Goal: Information Seeking & Learning: Learn about a topic

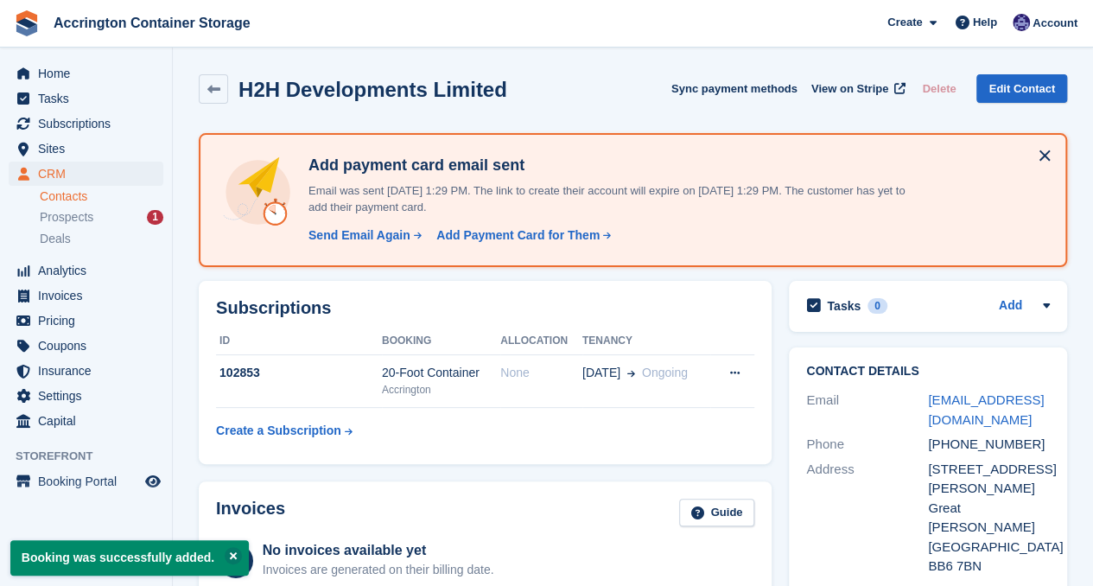
scroll to position [126, 0]
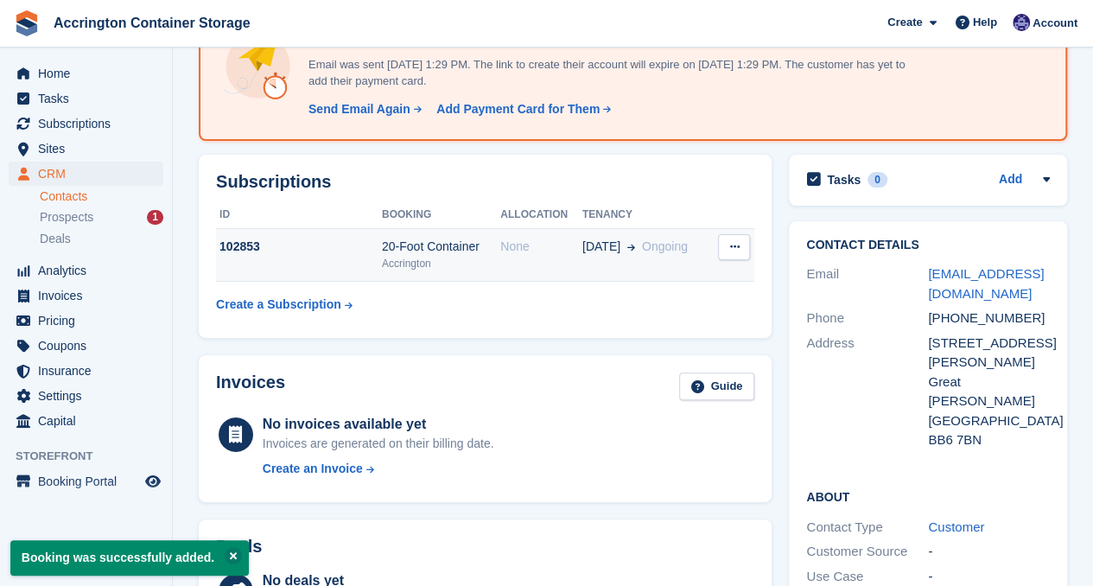
click at [436, 231] on td "20-Foot Container Accrington" at bounding box center [441, 255] width 118 height 53
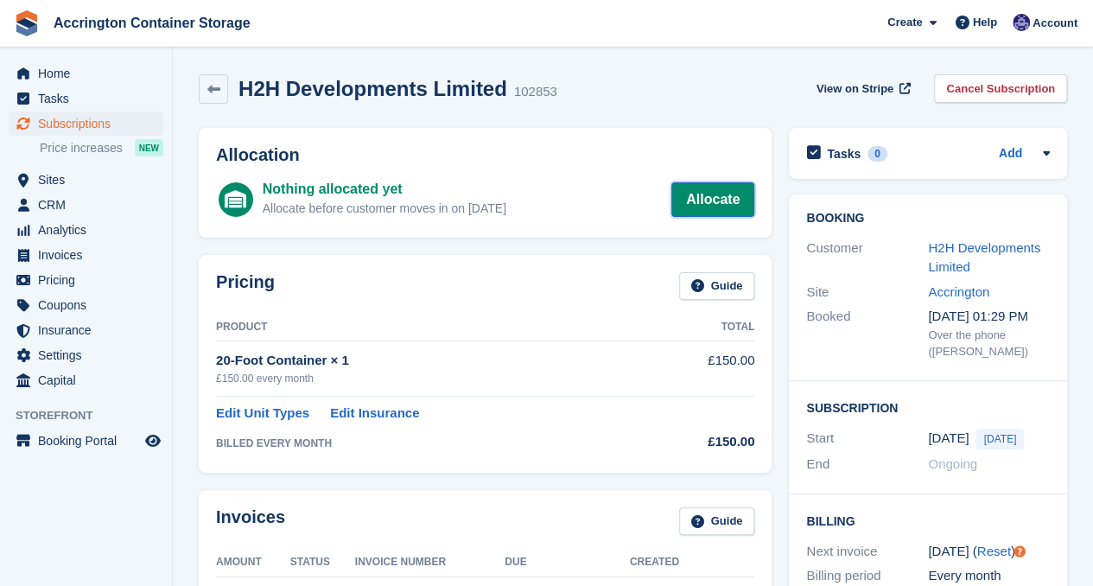
click at [740, 188] on link "Allocate" at bounding box center [712, 199] width 83 height 35
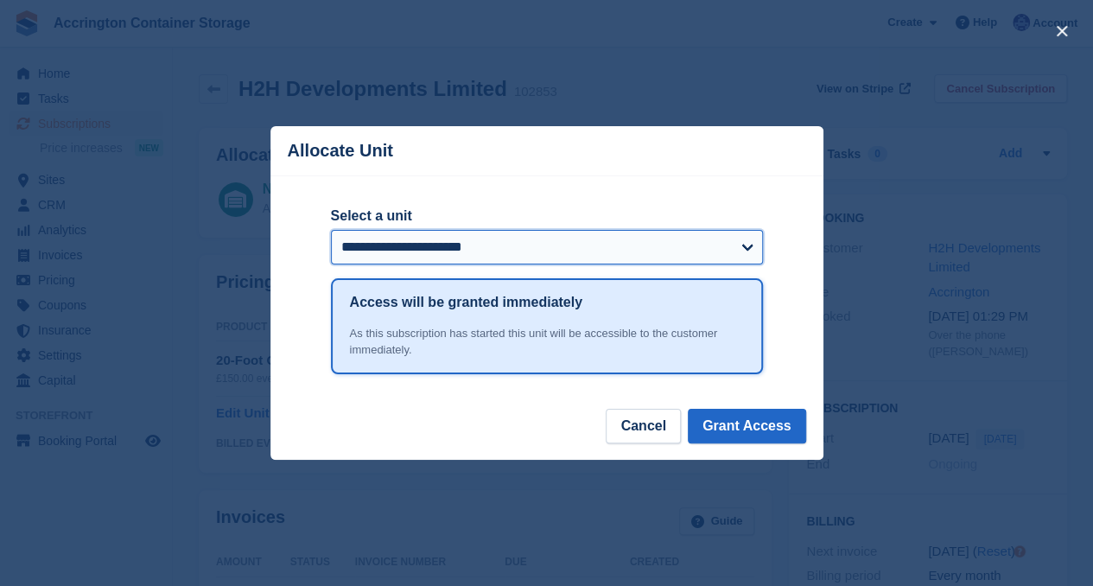
click at [476, 240] on select "**********" at bounding box center [547, 247] width 432 height 35
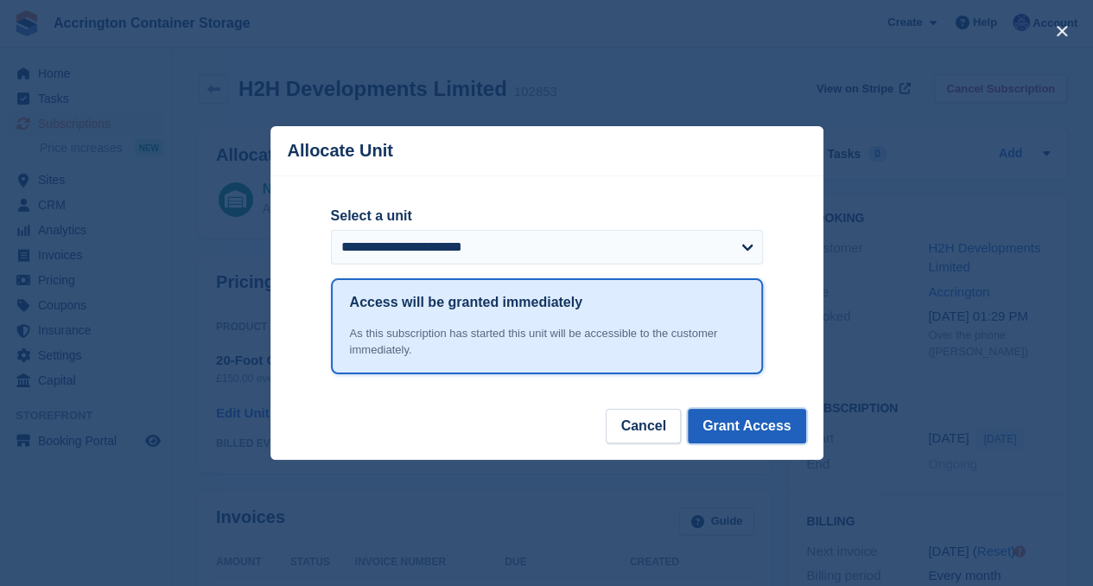
click at [722, 432] on button "Grant Access" at bounding box center [747, 426] width 118 height 35
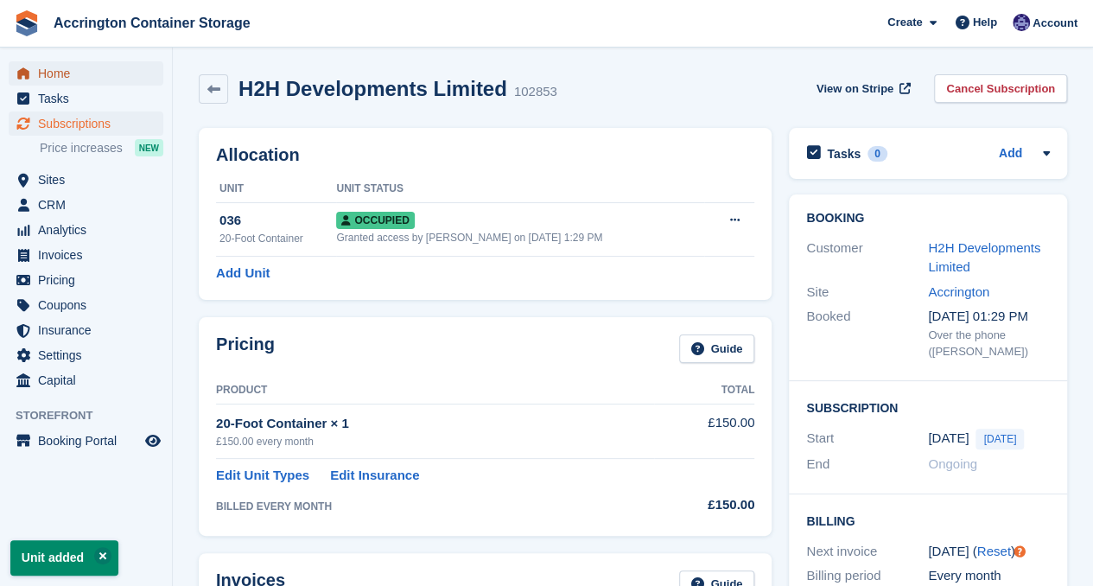
click at [111, 78] on span "Home" at bounding box center [90, 73] width 104 height 24
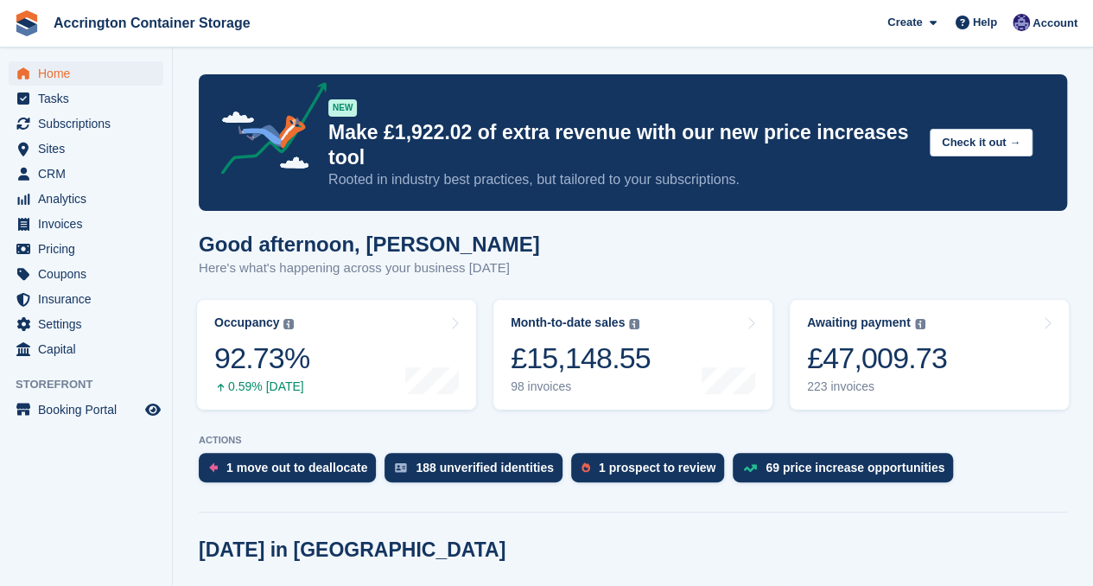
scroll to position [211, 0]
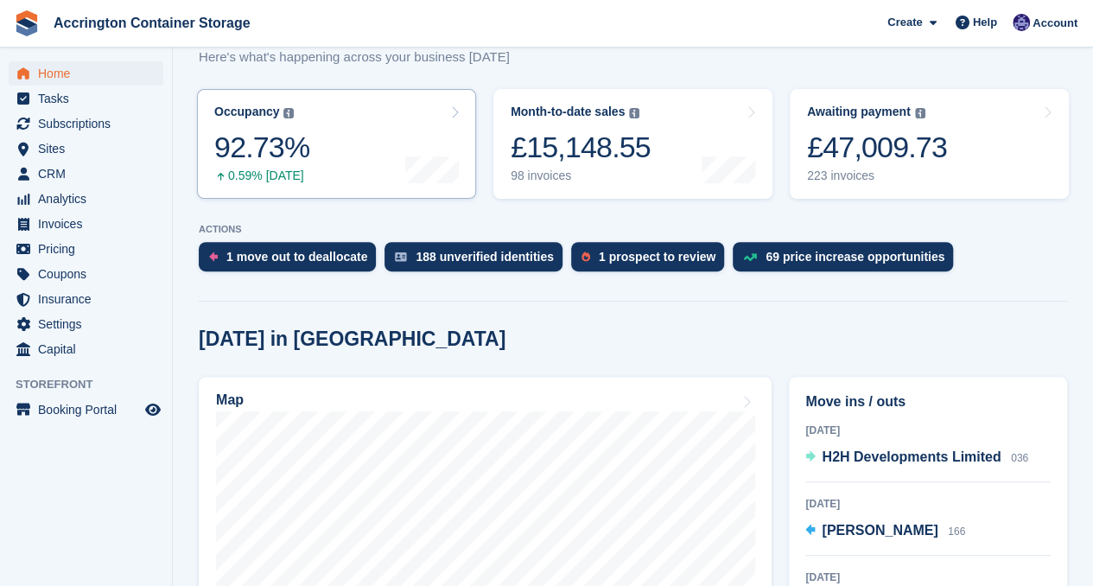
click at [286, 163] on div "92.73%" at bounding box center [261, 147] width 95 height 35
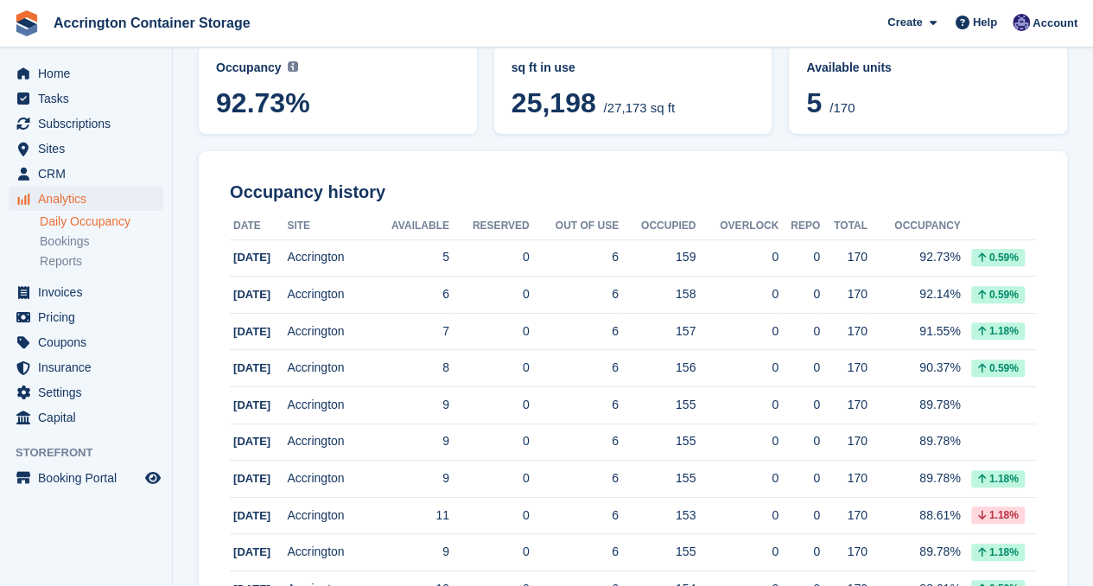
scroll to position [149, 0]
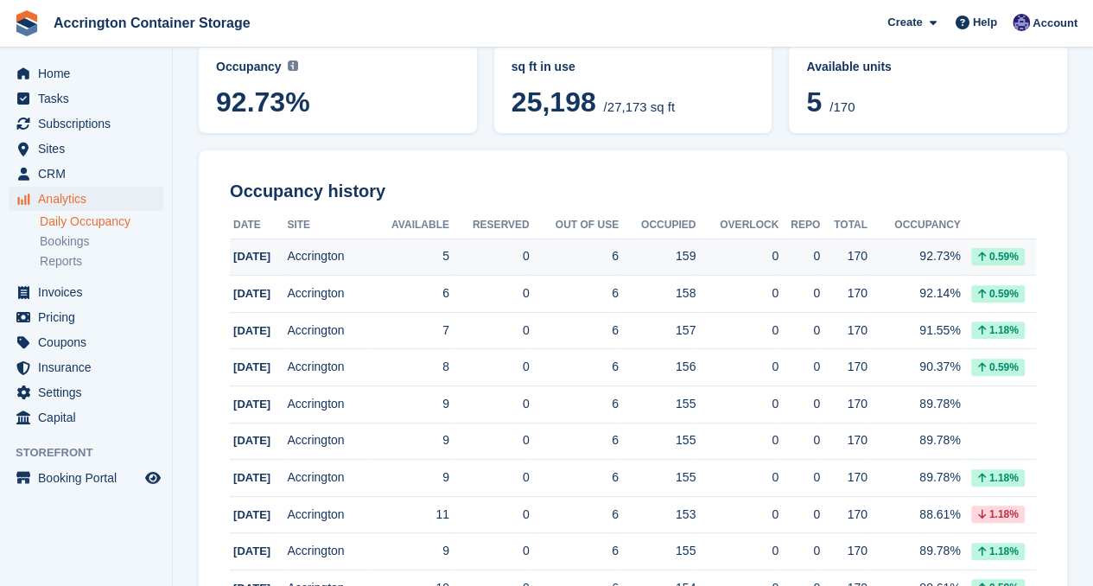
click at [496, 266] on td "0" at bounding box center [489, 257] width 80 height 37
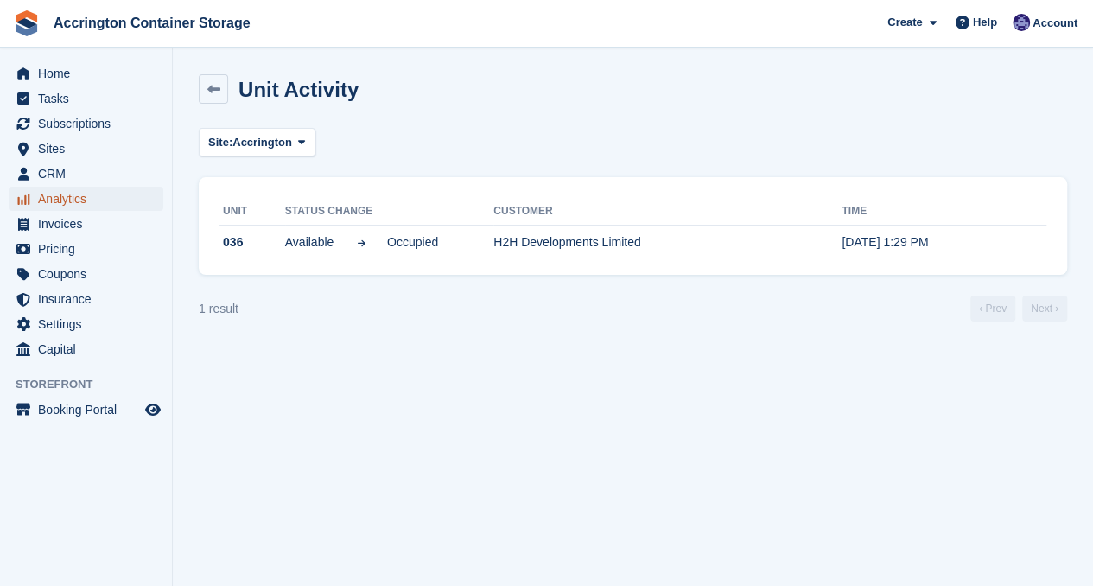
click at [83, 200] on span "Analytics" at bounding box center [90, 199] width 104 height 24
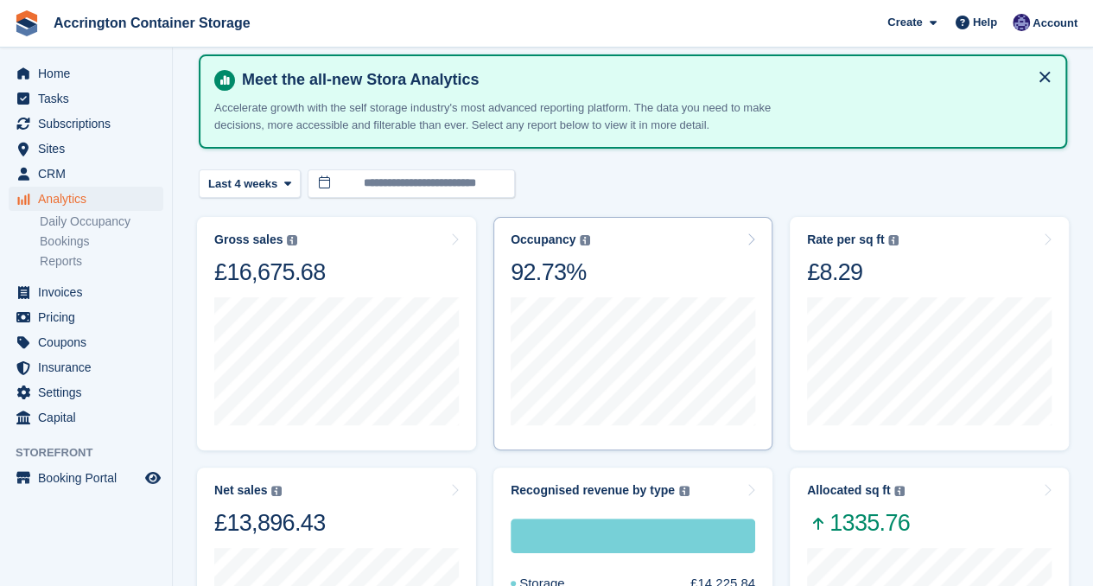
scroll to position [79, 0]
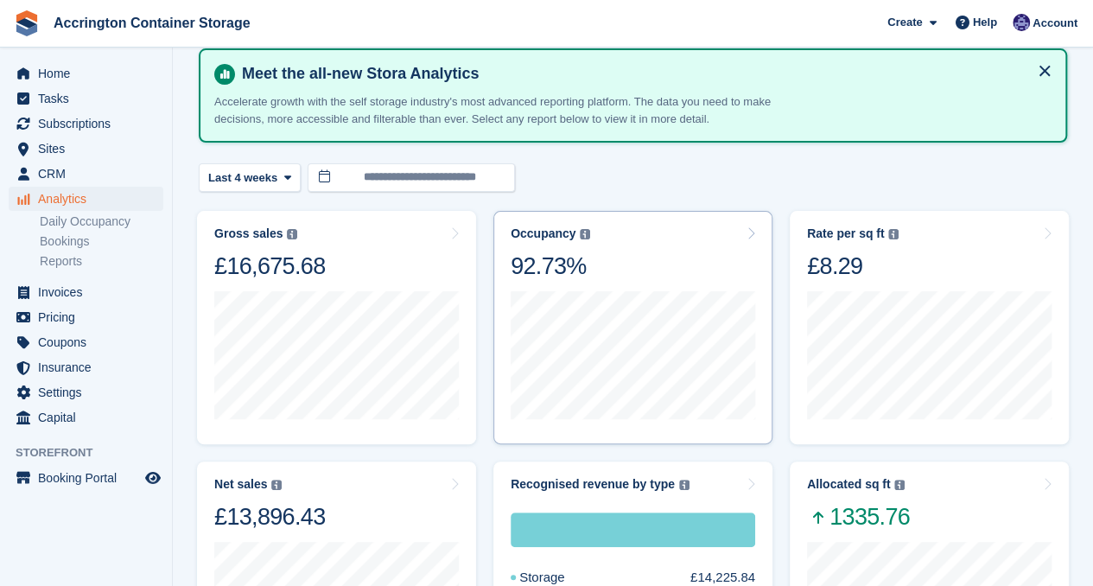
click at [664, 254] on div "Occupancy Percentage of all allocated units in terms of area. Includes units wi…" at bounding box center [633, 253] width 245 height 54
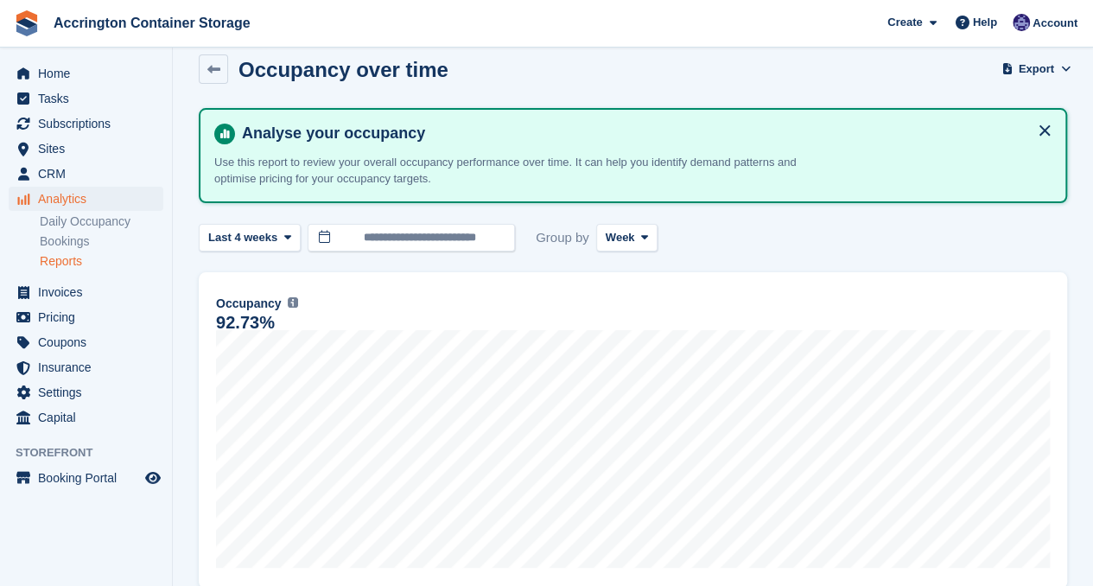
scroll to position [19, 0]
click at [250, 234] on span "Last 4 weeks" at bounding box center [242, 238] width 69 height 17
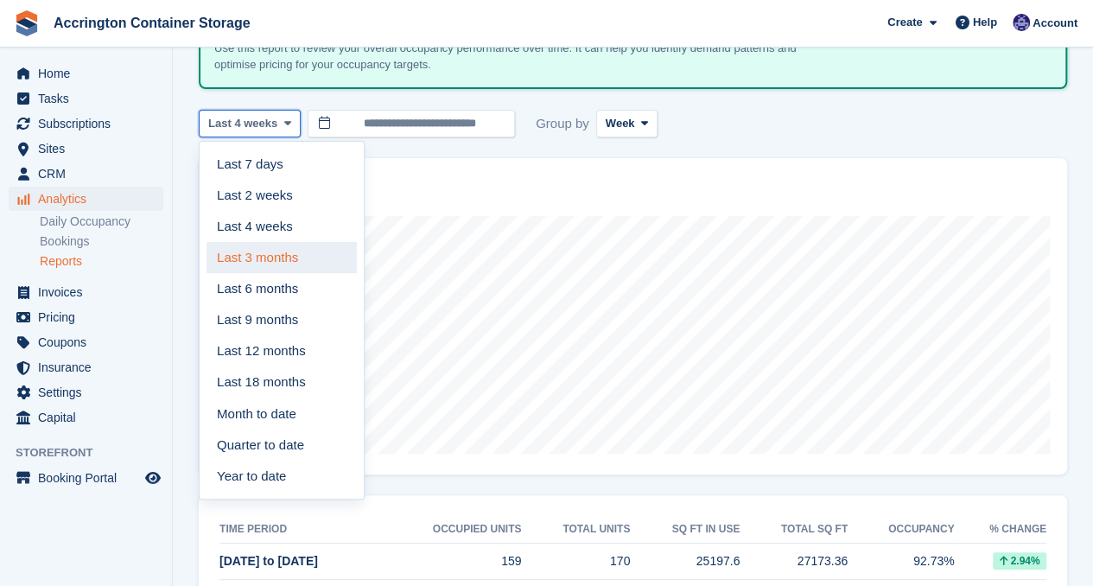
scroll to position [136, 0]
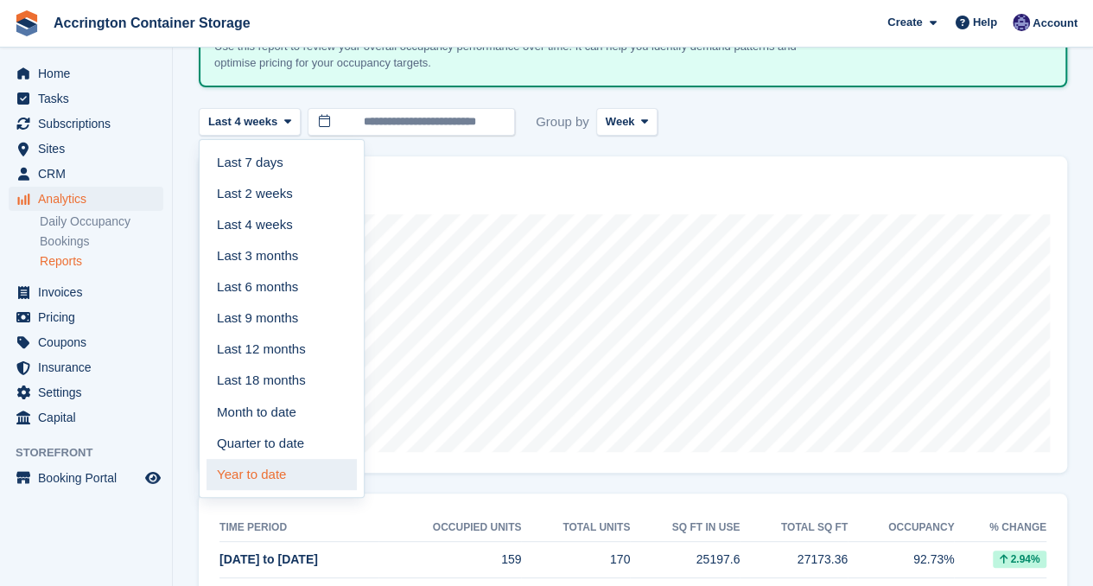
click at [262, 476] on link "Year to date" at bounding box center [282, 474] width 150 height 31
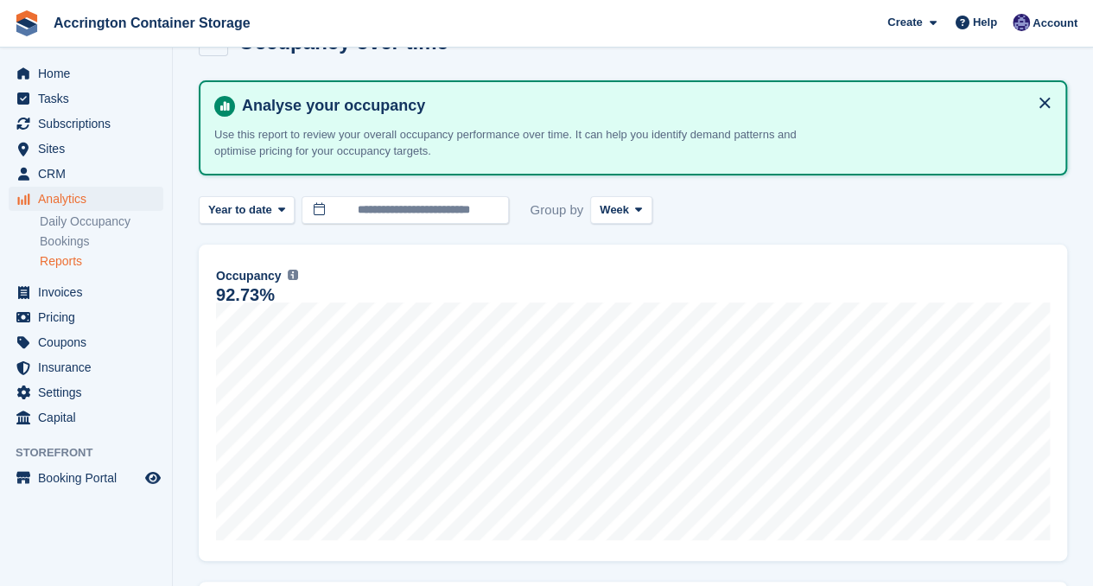
scroll to position [47, 0]
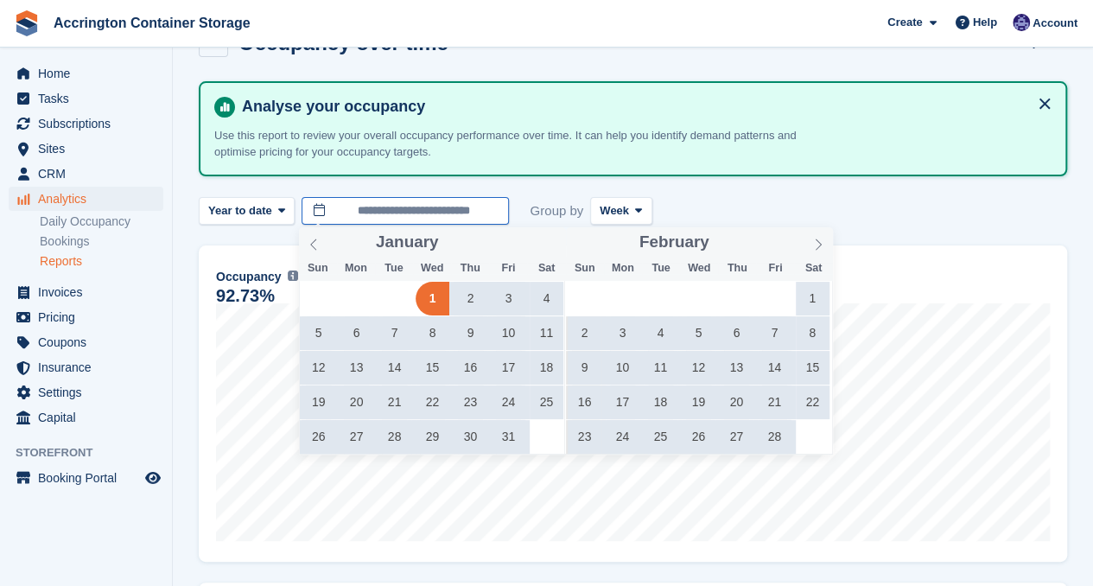
click at [348, 203] on input "**********" at bounding box center [405, 211] width 207 height 29
click at [264, 207] on span "Year to date" at bounding box center [240, 210] width 64 height 17
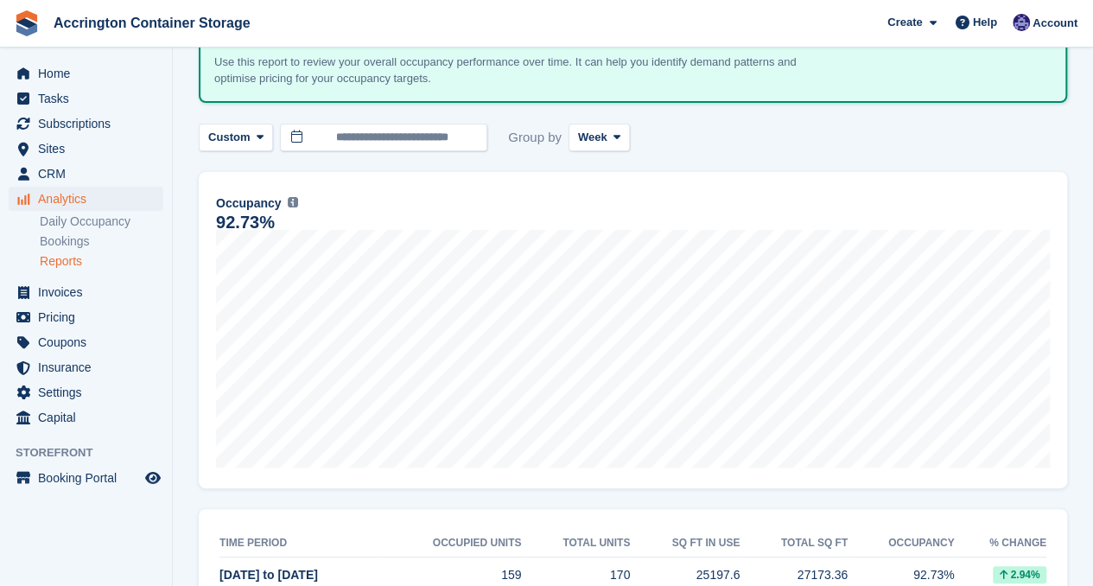
scroll to position [162, 0]
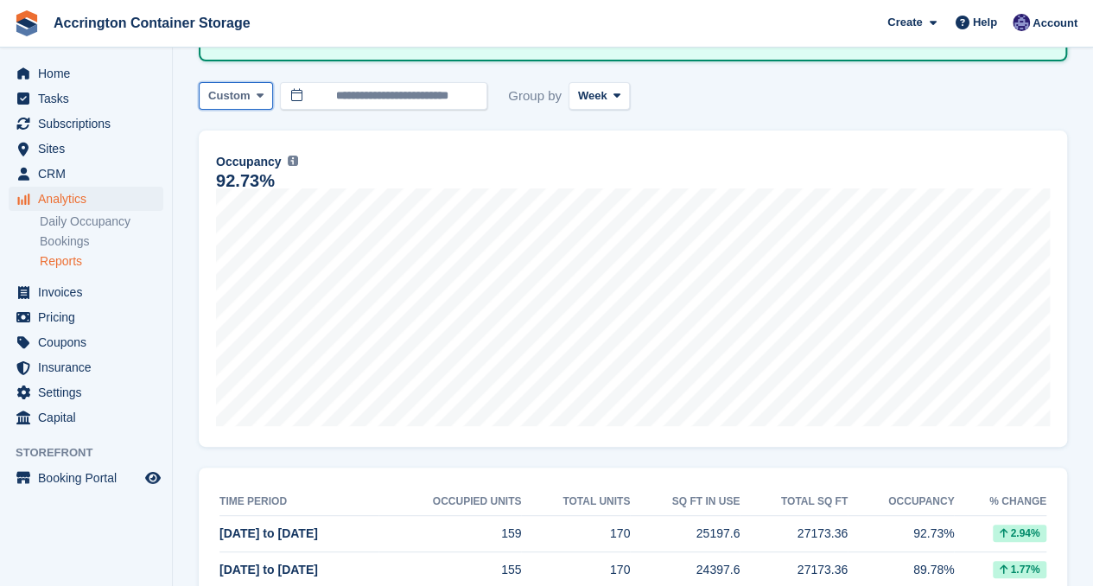
click at [226, 100] on span "Custom" at bounding box center [228, 95] width 41 height 17
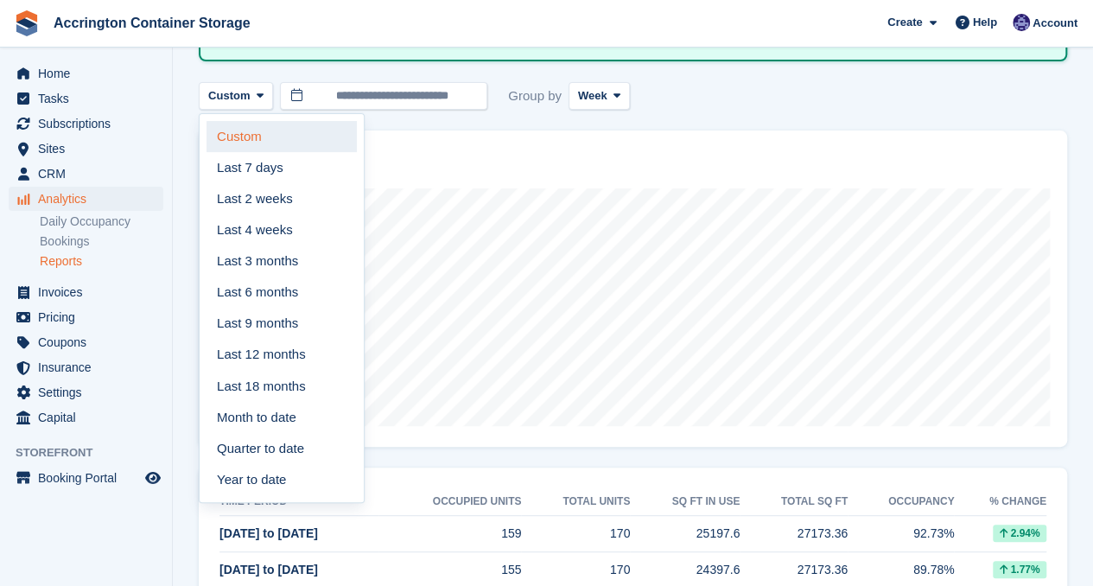
click at [264, 137] on link "Custom" at bounding box center [282, 136] width 150 height 31
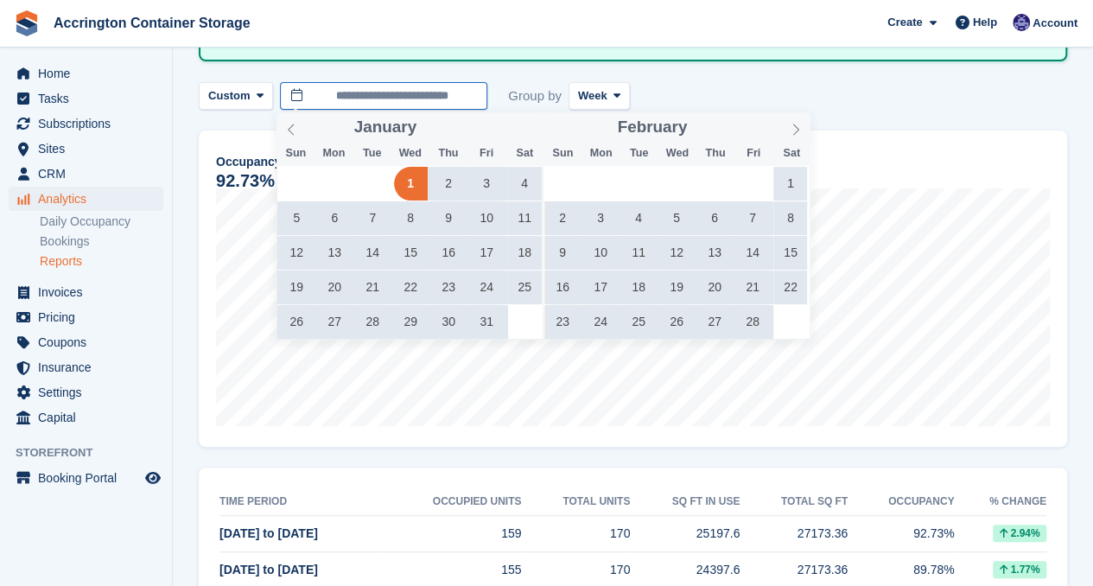
click at [344, 98] on input "**********" at bounding box center [383, 96] width 207 height 29
click at [294, 129] on icon at bounding box center [291, 130] width 12 height 12
type input "****"
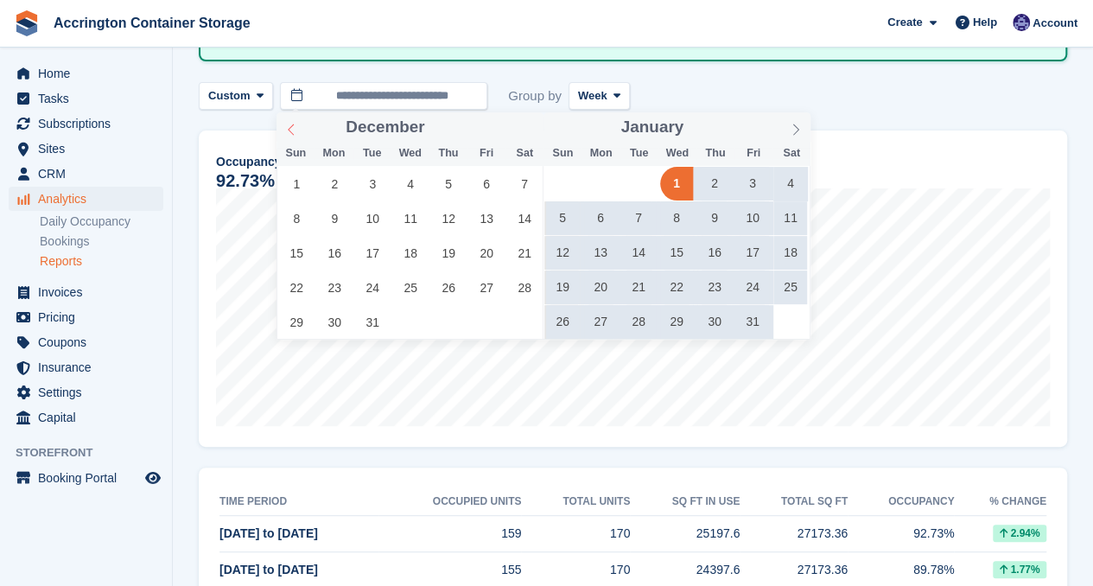
click at [294, 129] on icon at bounding box center [291, 130] width 12 height 12
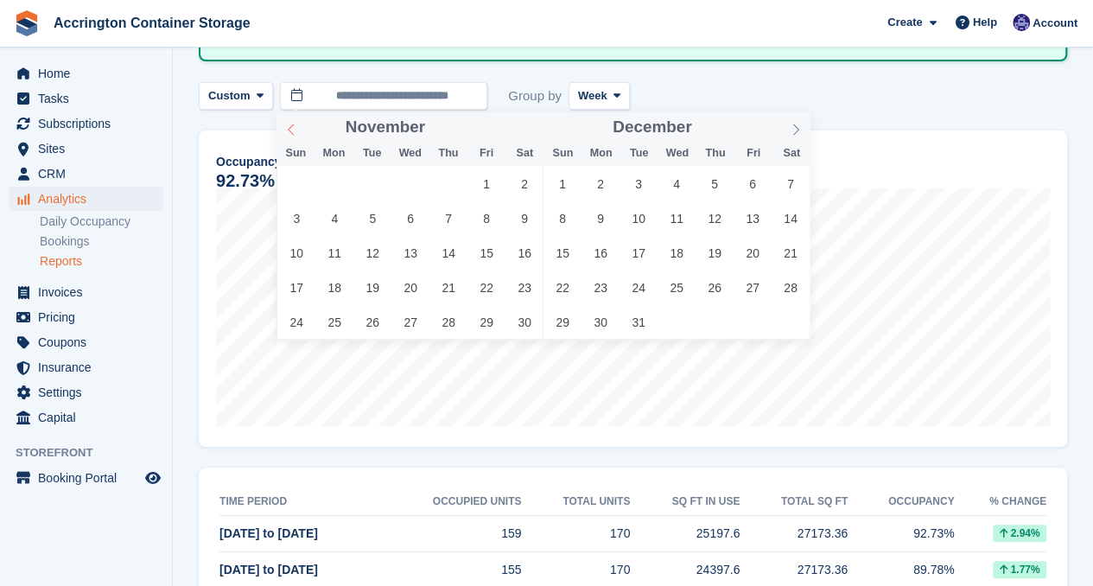
type input "****"
click at [294, 129] on icon at bounding box center [291, 130] width 12 height 12
click at [294, 125] on icon at bounding box center [291, 130] width 12 height 12
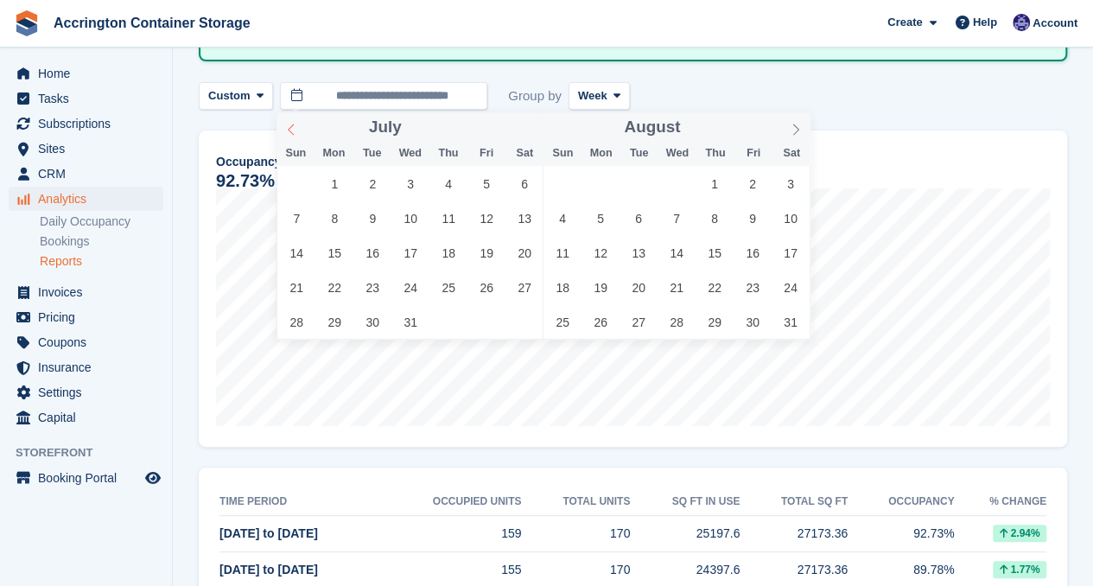
click at [294, 124] on icon at bounding box center [291, 130] width 12 height 12
click at [294, 123] on span at bounding box center [291, 126] width 29 height 29
click at [294, 122] on span at bounding box center [291, 126] width 29 height 29
click at [294, 121] on span at bounding box center [291, 126] width 29 height 29
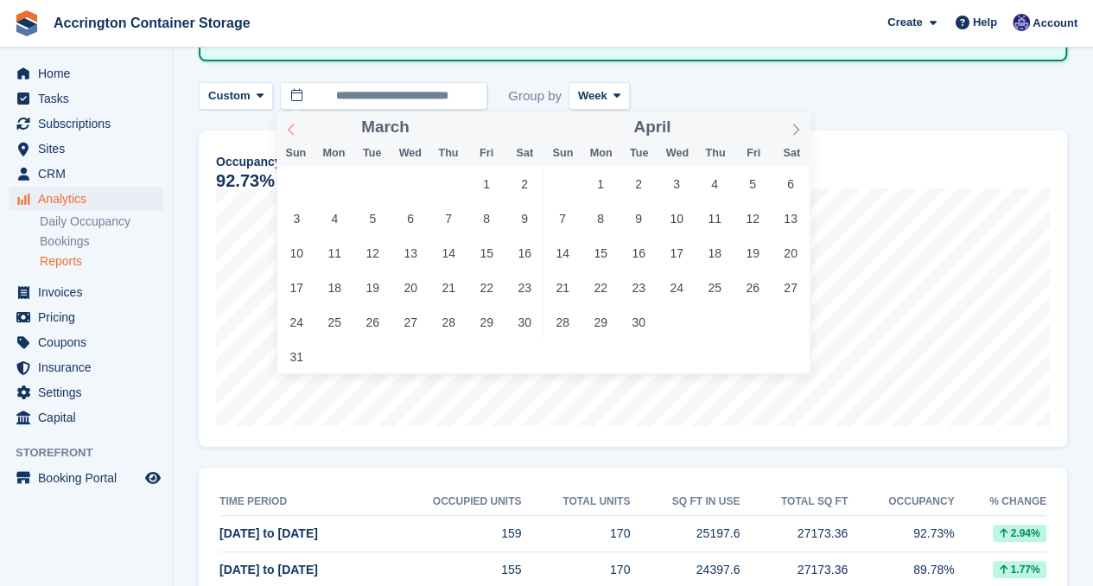
click at [294, 118] on span at bounding box center [291, 126] width 29 height 29
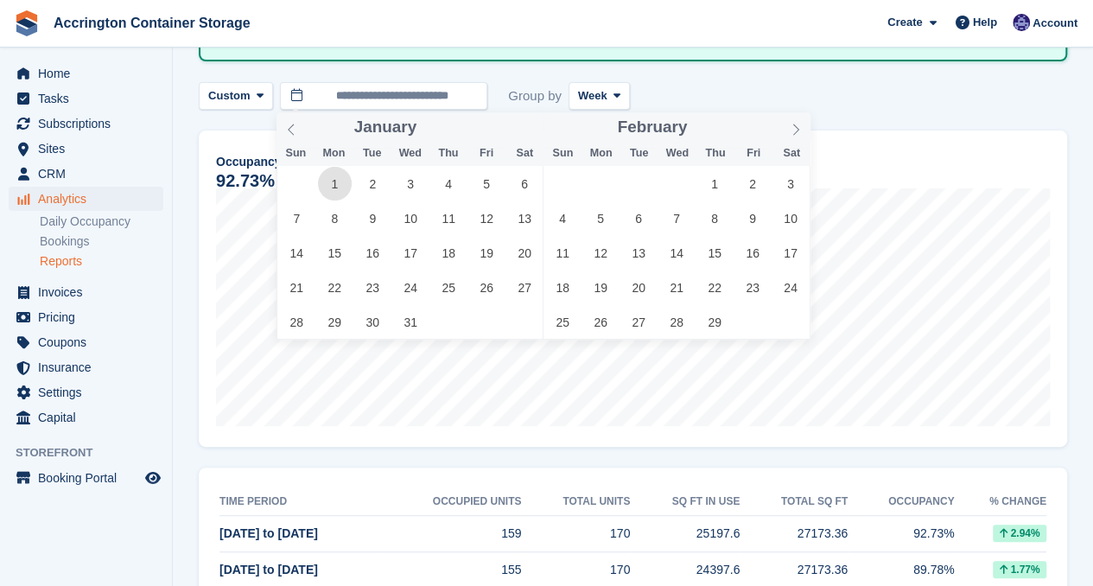
click at [337, 190] on span "1" at bounding box center [335, 184] width 34 height 34
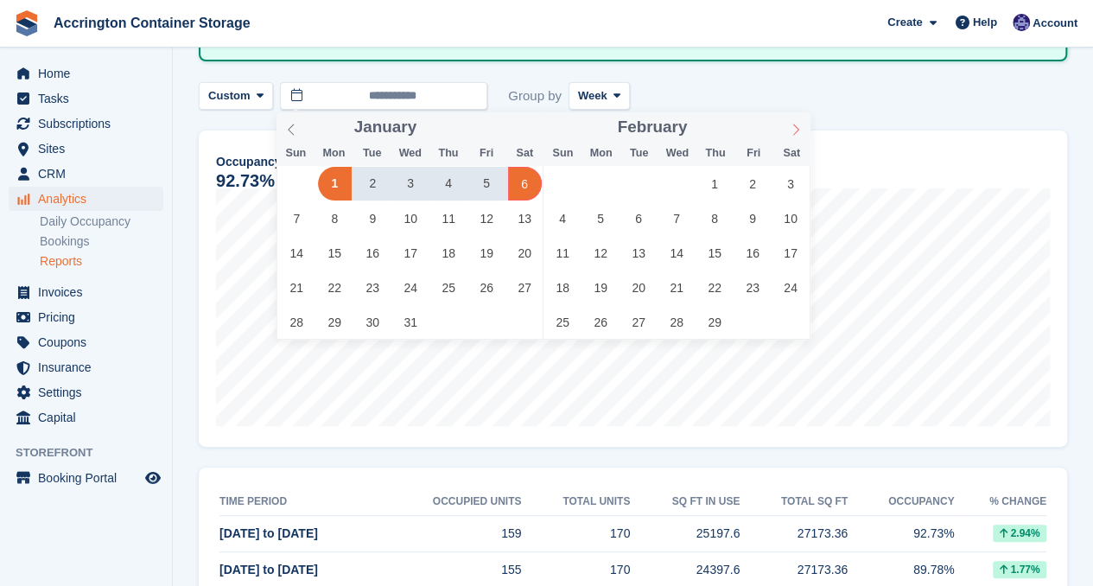
click at [800, 124] on icon at bounding box center [796, 130] width 12 height 12
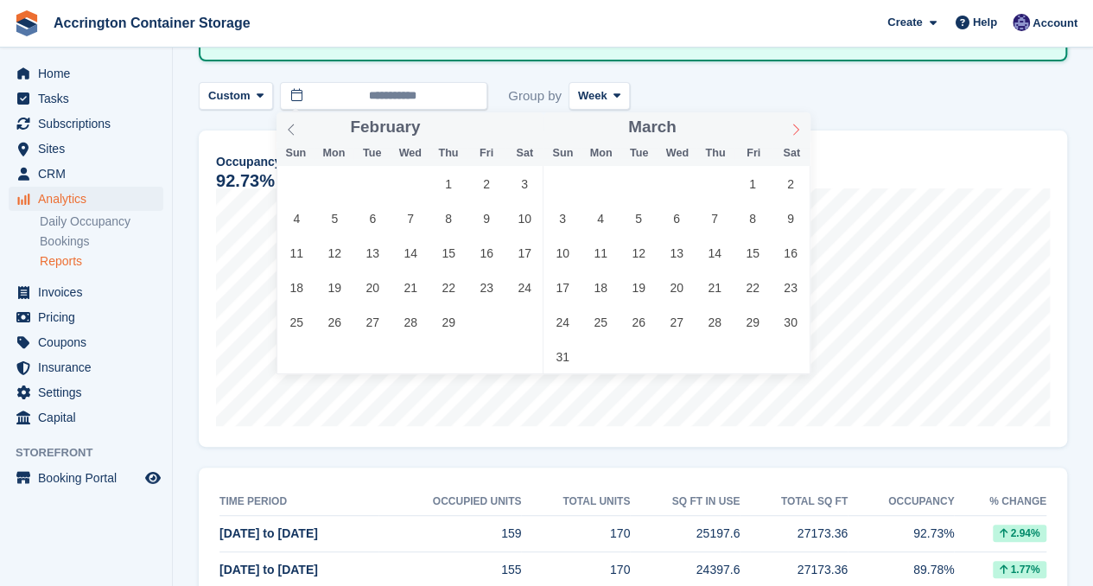
click at [800, 124] on icon at bounding box center [796, 130] width 12 height 12
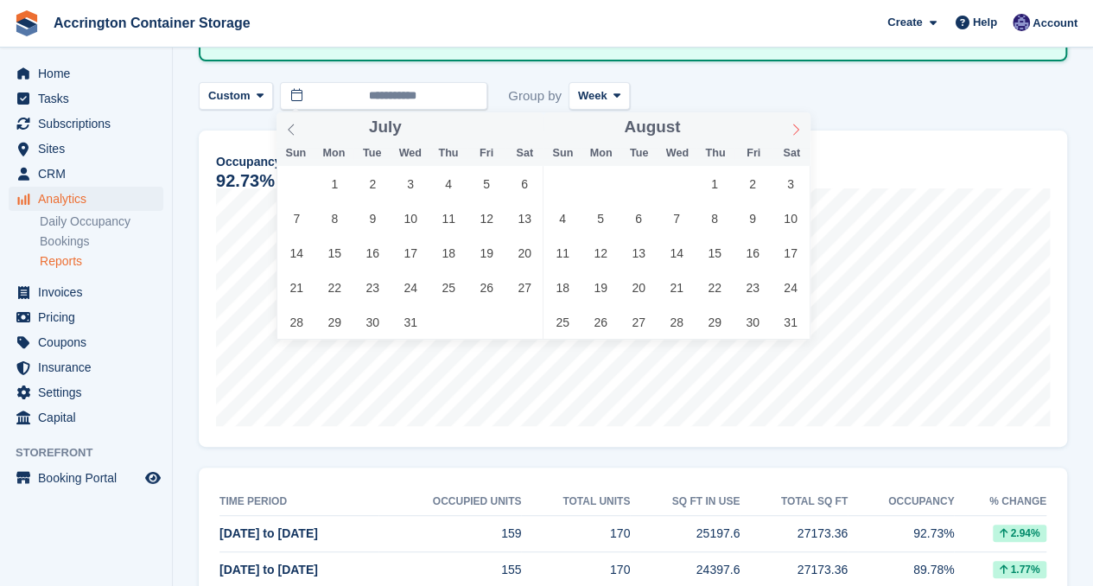
click at [800, 124] on icon at bounding box center [796, 130] width 12 height 12
click at [754, 129] on div "October ****" at bounding box center [677, 126] width 200 height 29
click at [798, 132] on icon at bounding box center [796, 130] width 12 height 12
click at [796, 130] on icon at bounding box center [796, 130] width 12 height 12
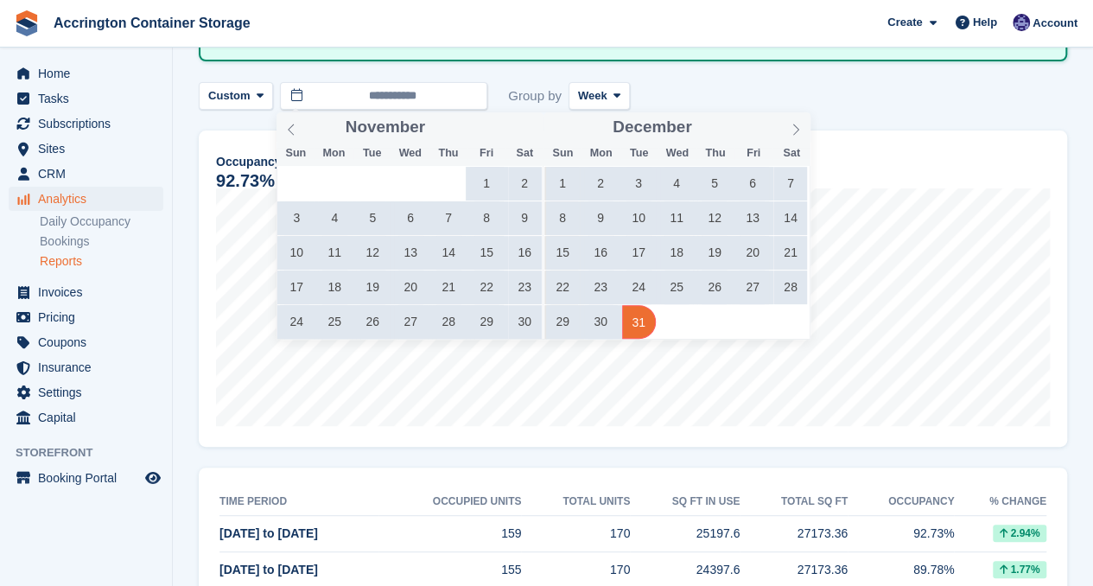
click at [633, 320] on span "31" at bounding box center [639, 322] width 34 height 34
type input "**********"
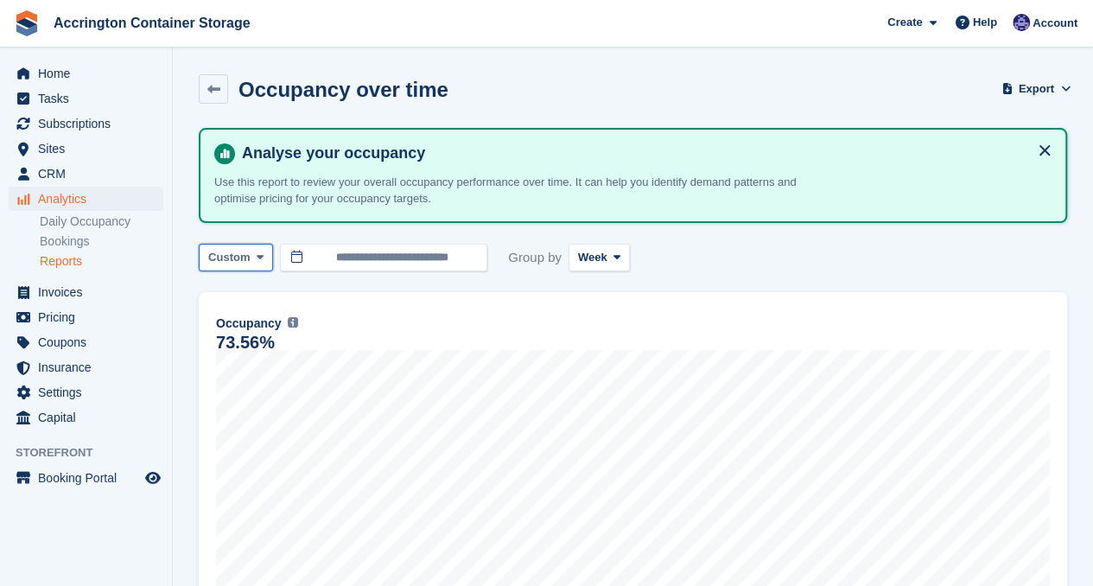
click at [242, 250] on span "Custom" at bounding box center [228, 257] width 41 height 17
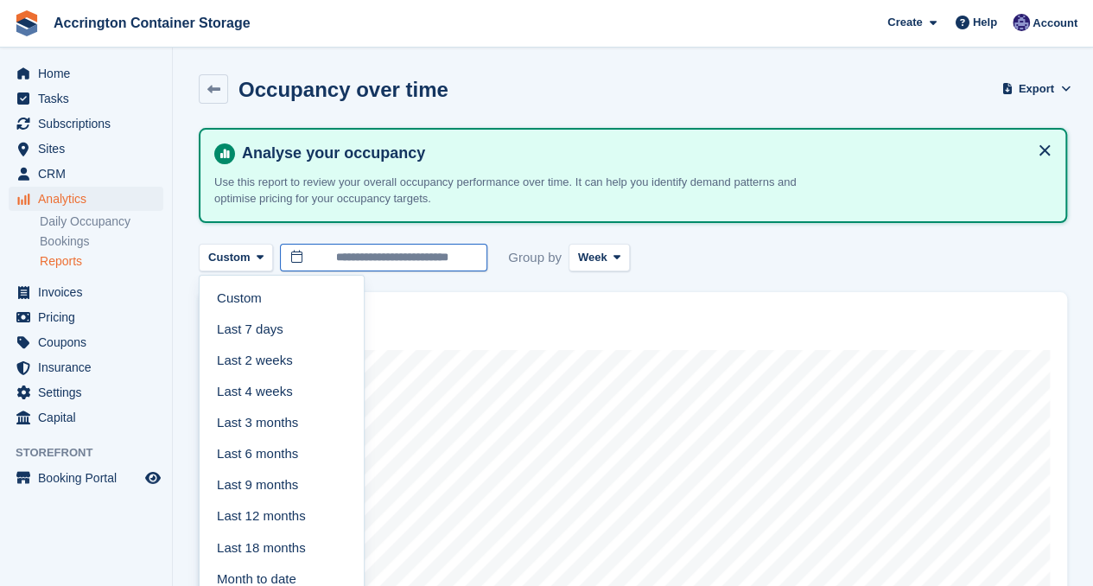
click at [448, 249] on input "**********" at bounding box center [383, 258] width 207 height 29
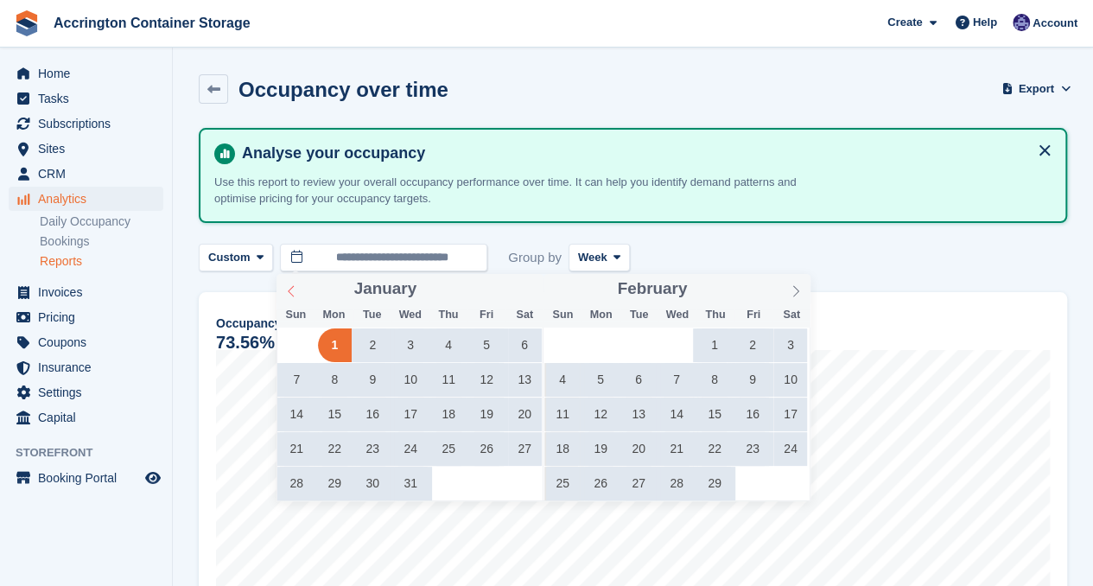
click at [292, 290] on icon at bounding box center [291, 291] width 12 height 12
type input "****"
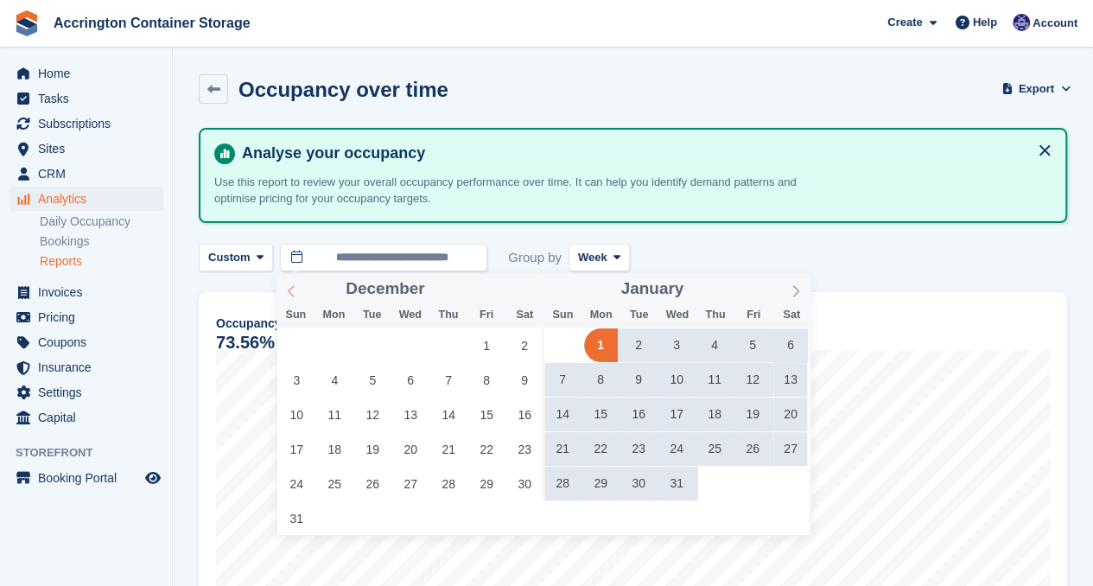
click at [291, 289] on icon at bounding box center [291, 291] width 12 height 12
type input "****"
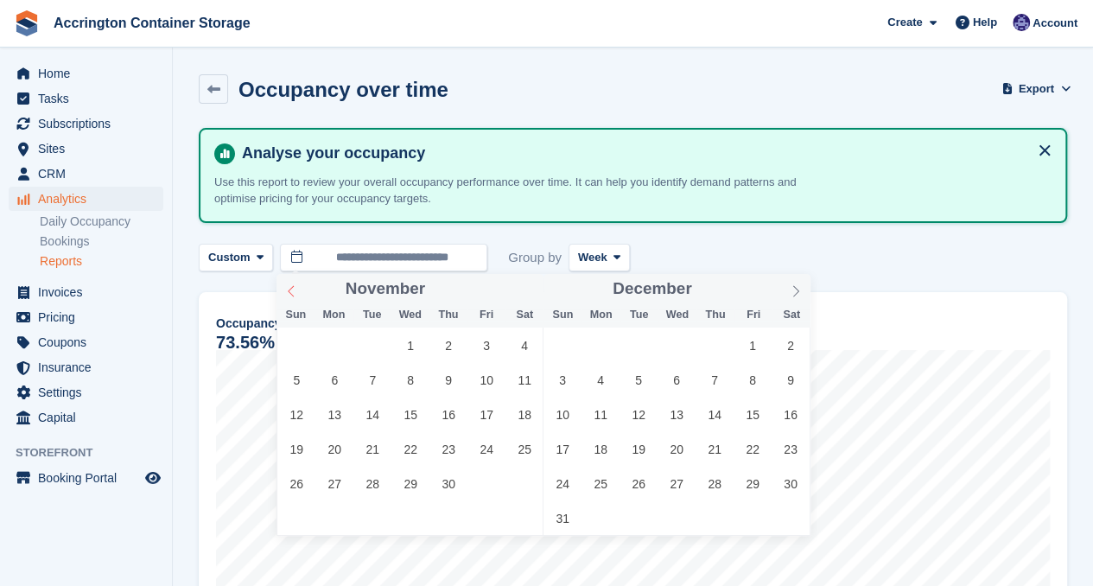
click at [291, 289] on icon at bounding box center [291, 291] width 12 height 12
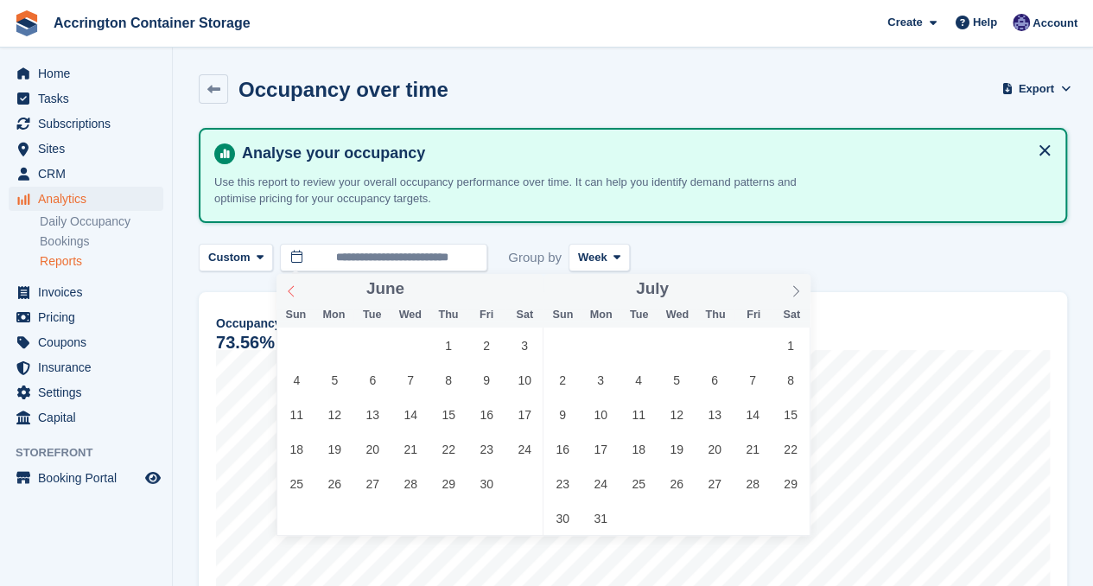
click at [291, 289] on icon at bounding box center [291, 291] width 12 height 12
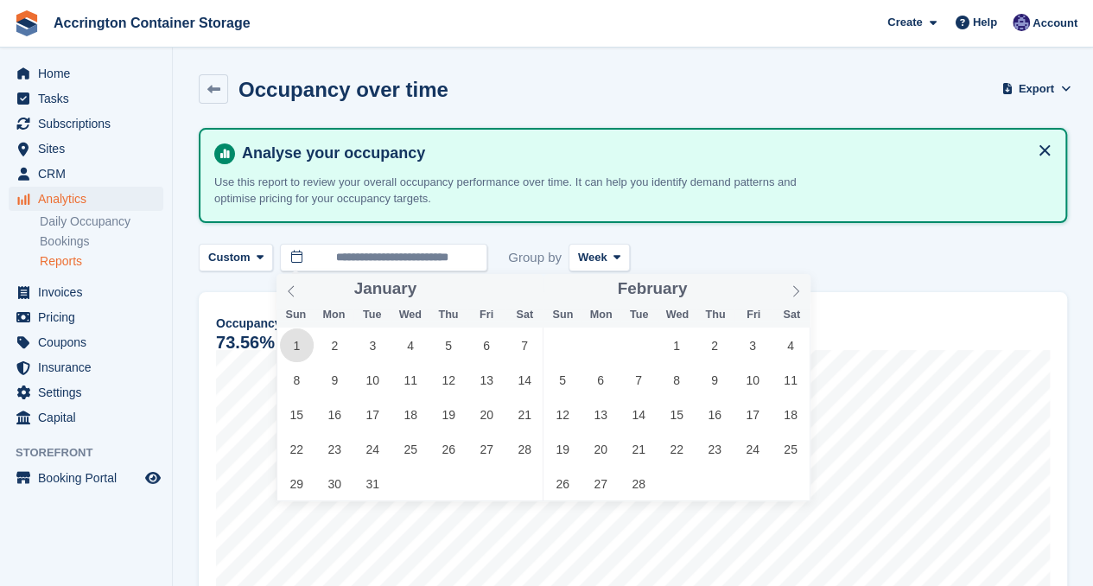
click at [296, 353] on span "1" at bounding box center [297, 345] width 34 height 34
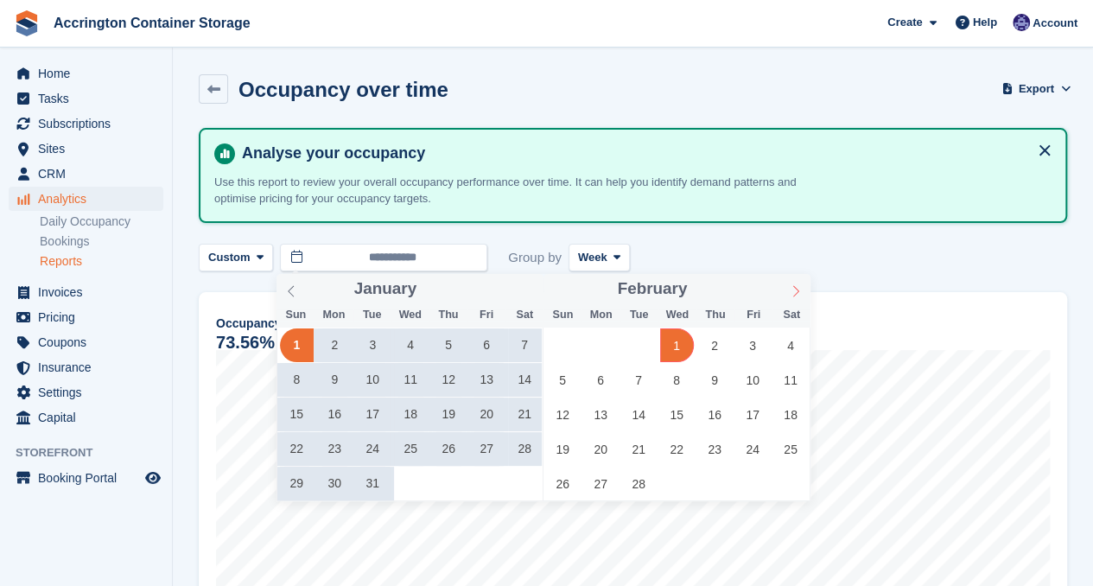
click at [797, 291] on icon at bounding box center [796, 291] width 12 height 12
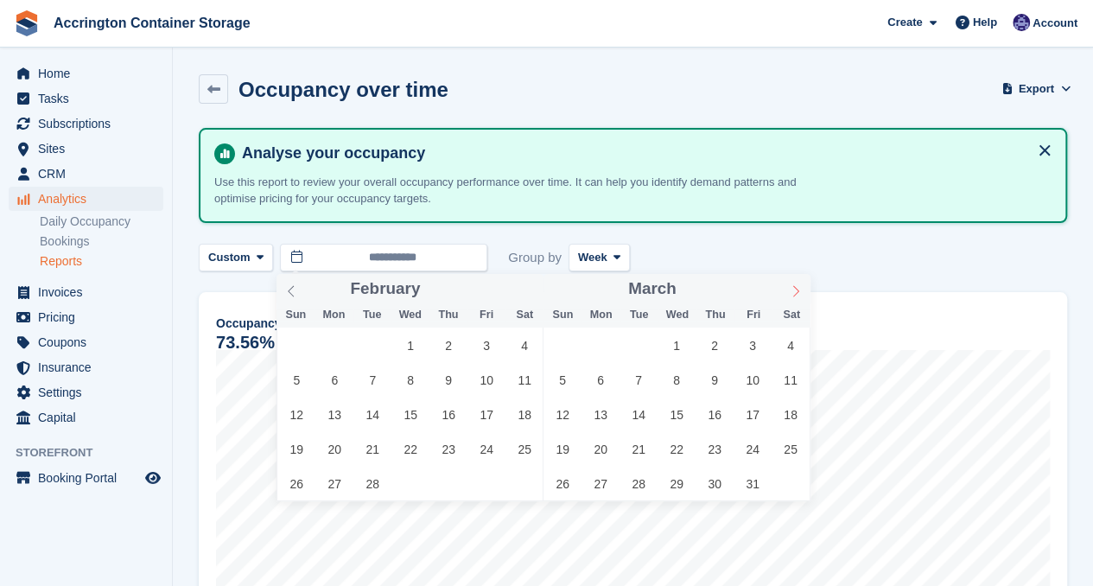
click at [797, 291] on icon at bounding box center [796, 291] width 12 height 12
click at [796, 291] on icon at bounding box center [796, 291] width 12 height 12
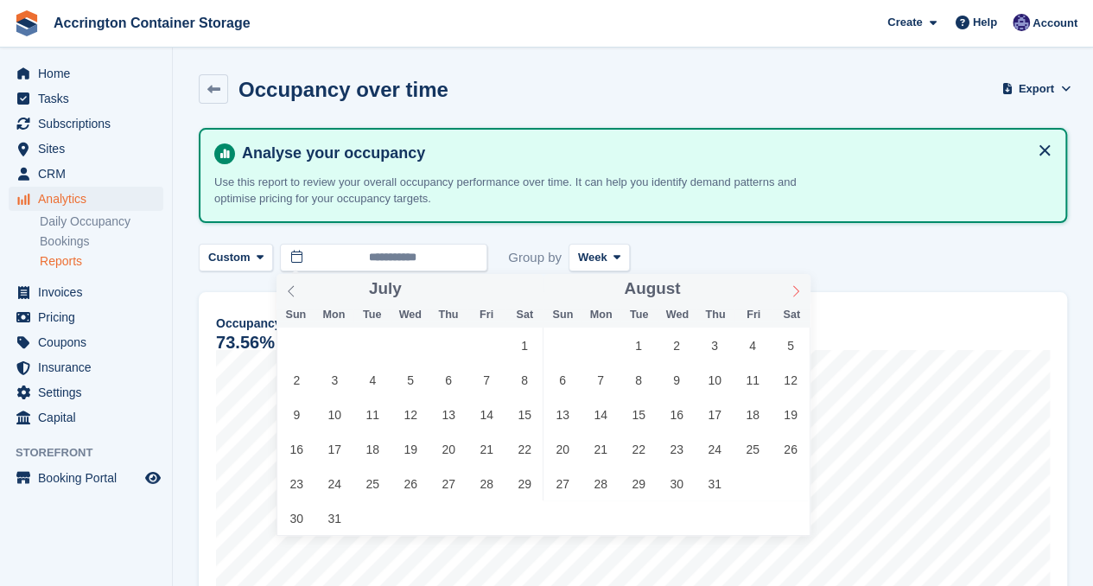
click at [796, 291] on icon at bounding box center [796, 291] width 12 height 12
click at [795, 289] on icon at bounding box center [796, 291] width 12 height 12
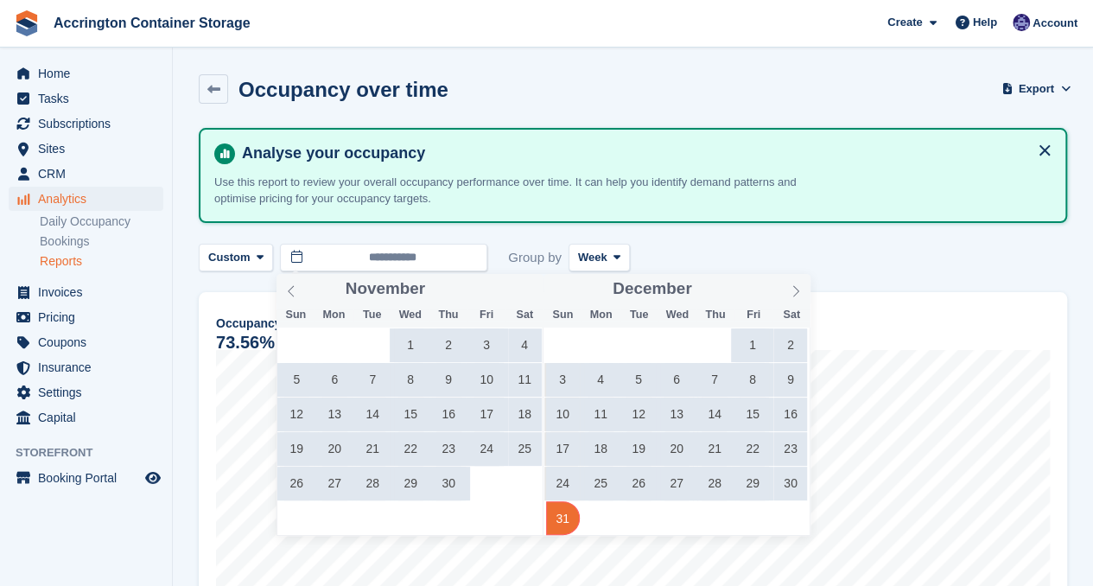
click at [557, 525] on span "31" at bounding box center [563, 518] width 34 height 34
type input "**********"
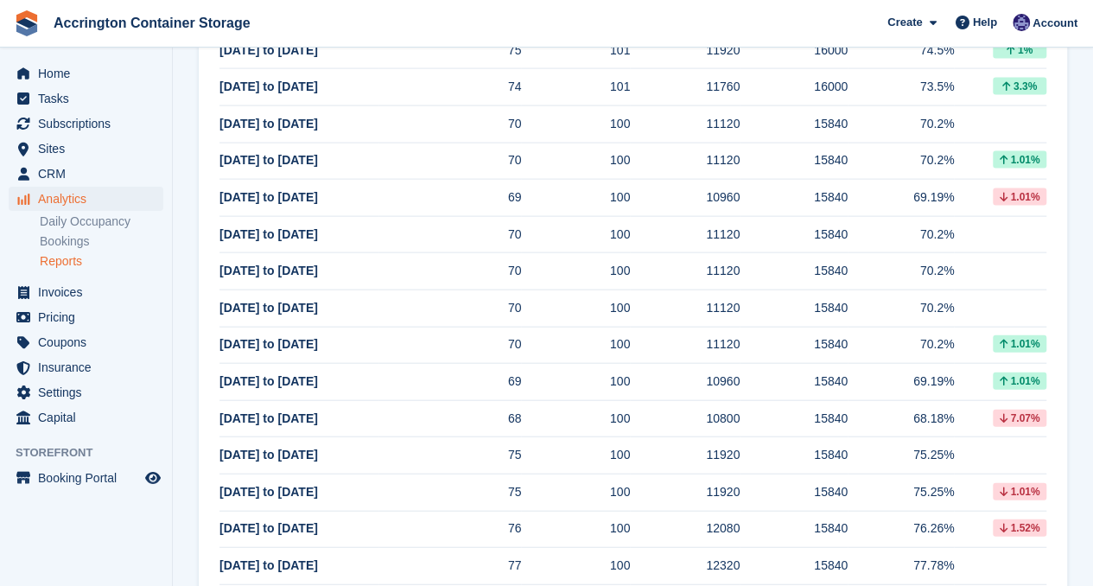
scroll to position [1822, 0]
click at [88, 258] on link "Reports" at bounding box center [102, 261] width 124 height 16
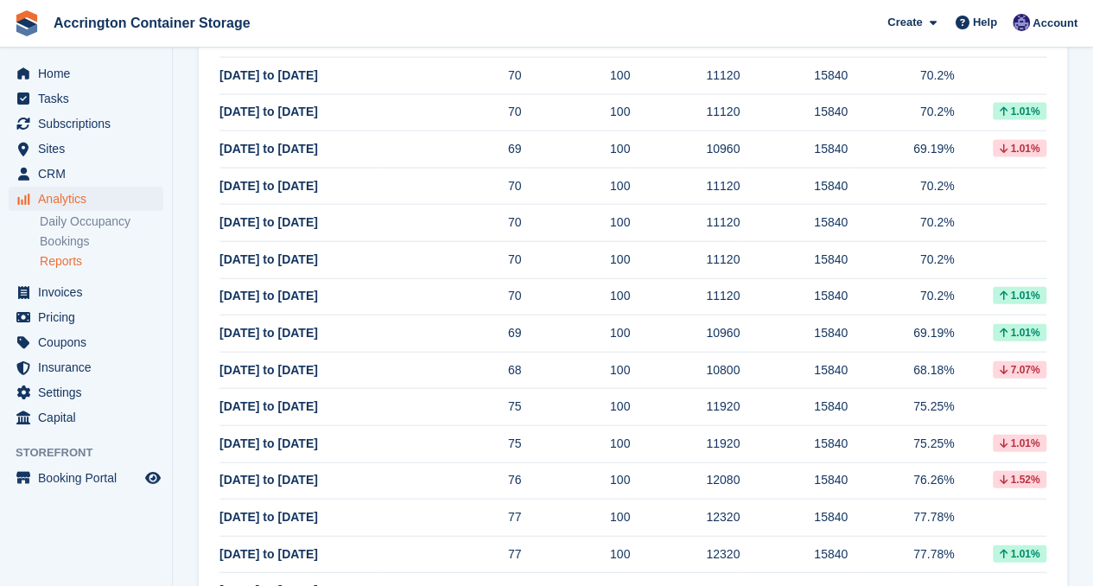
scroll to position [2072, 0]
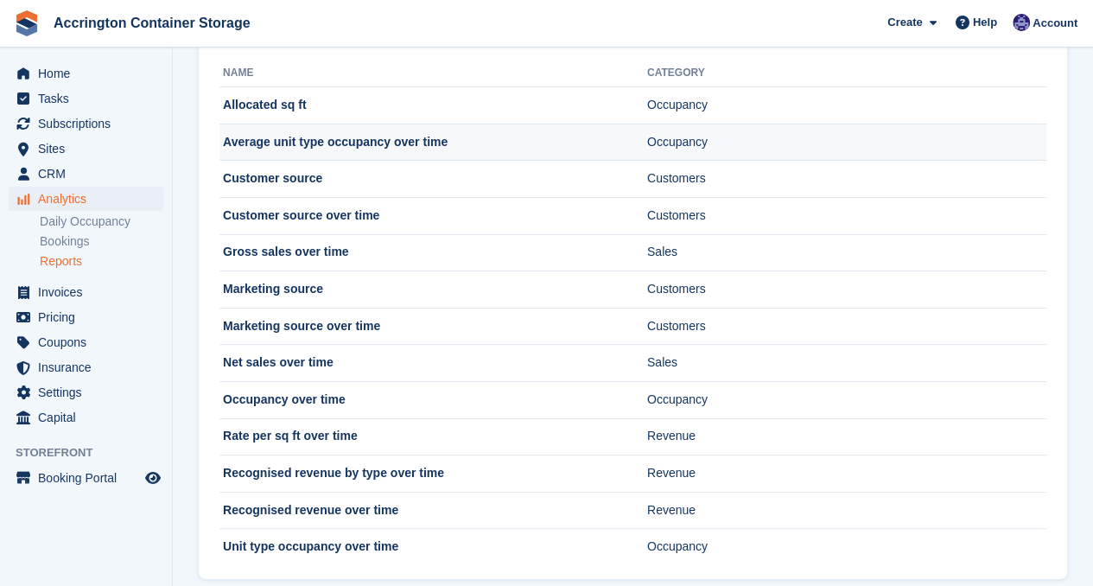
scroll to position [108, 0]
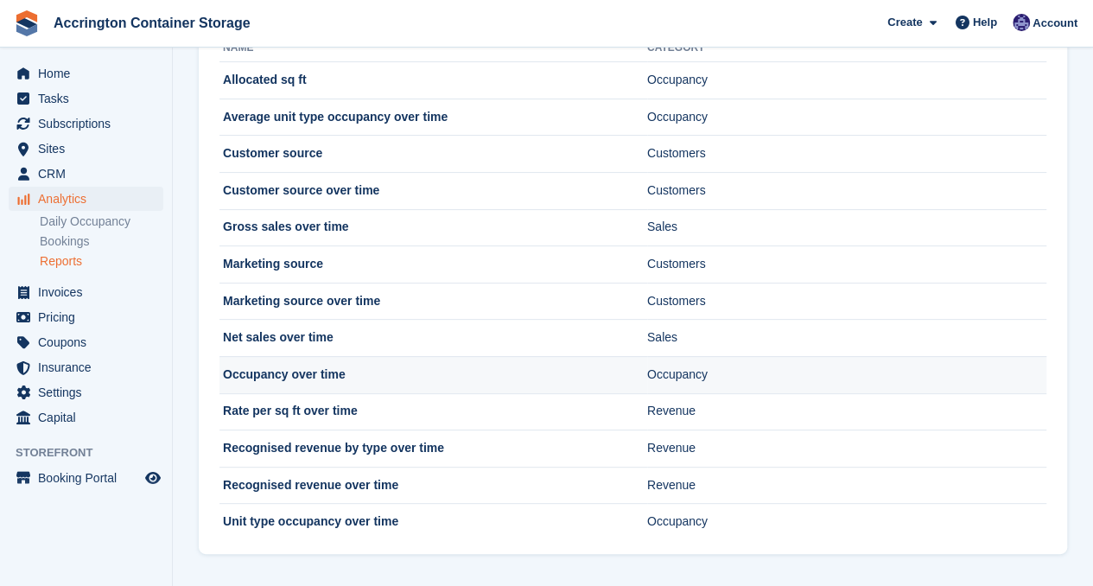
click at [281, 370] on td "Occupancy over time" at bounding box center [433, 374] width 428 height 37
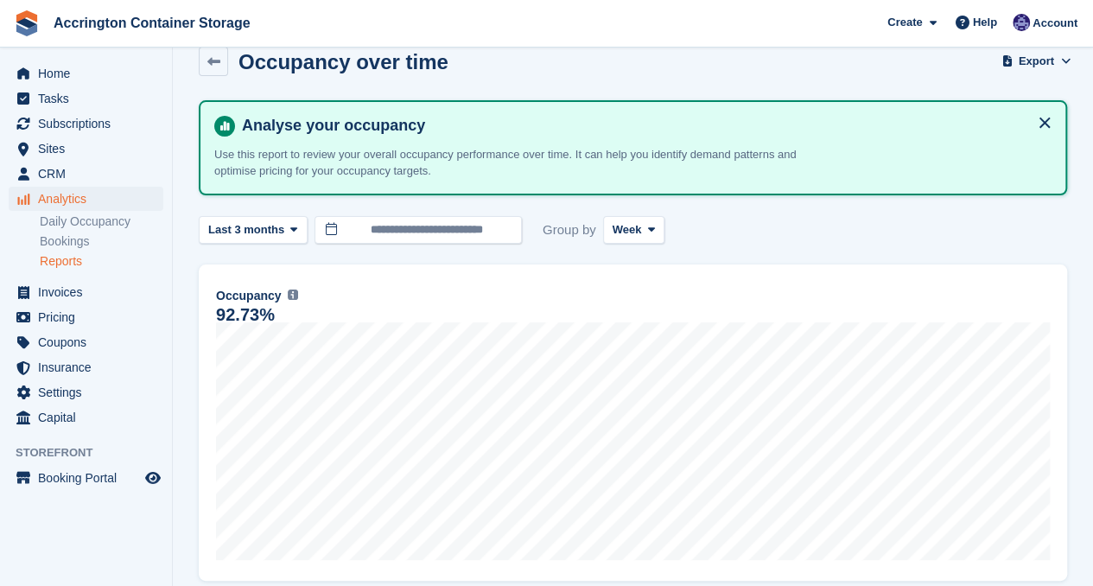
scroll to position [27, 0]
click at [264, 219] on button "Last 3 months" at bounding box center [253, 231] width 109 height 29
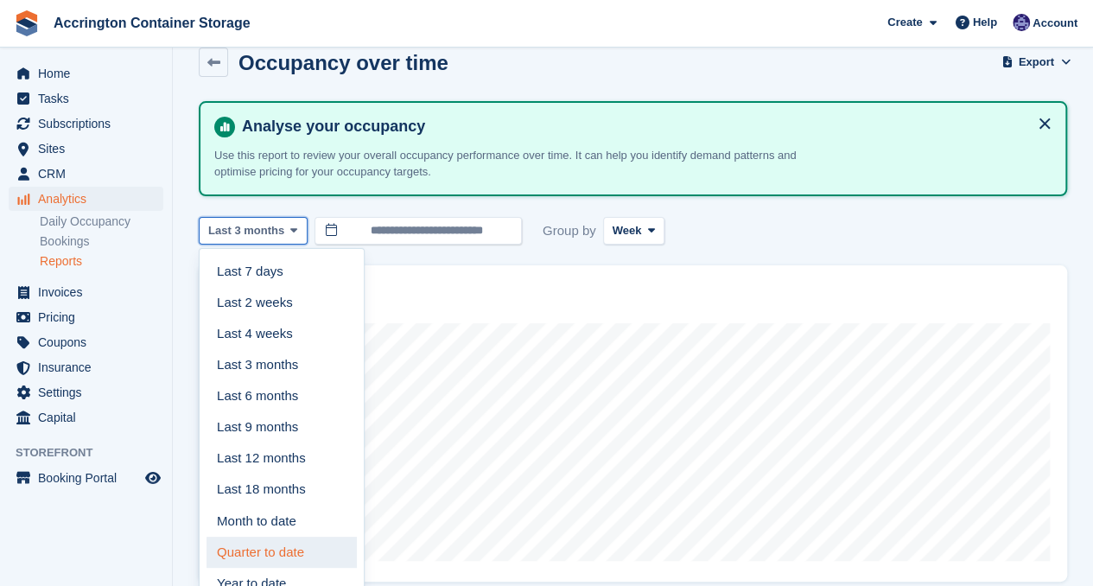
scroll to position [81, 0]
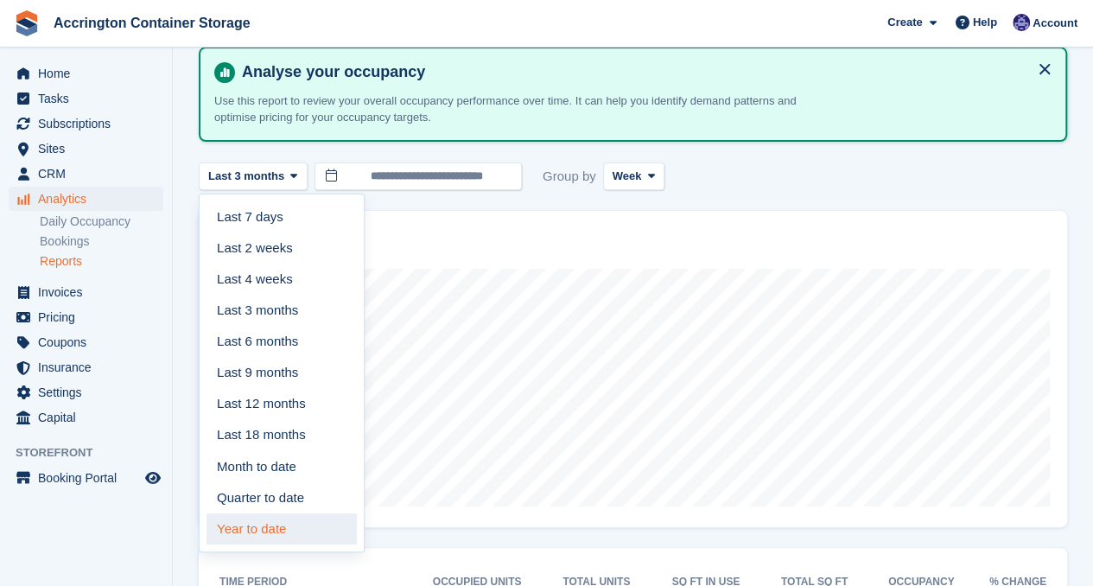
click at [256, 515] on link "Year to date" at bounding box center [282, 528] width 150 height 31
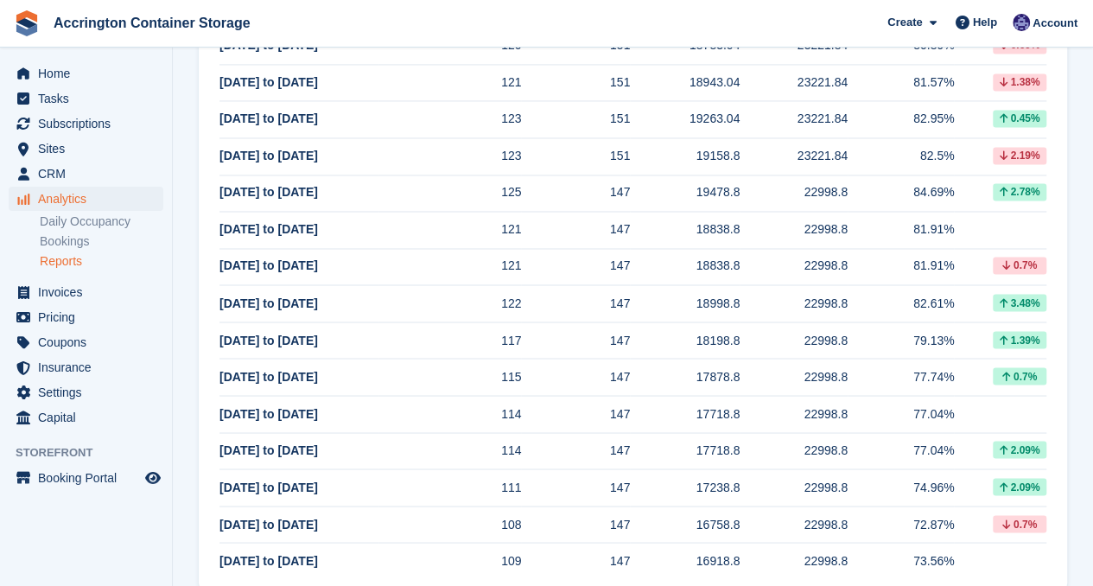
scroll to position [1378, 0]
